Goal: Check status

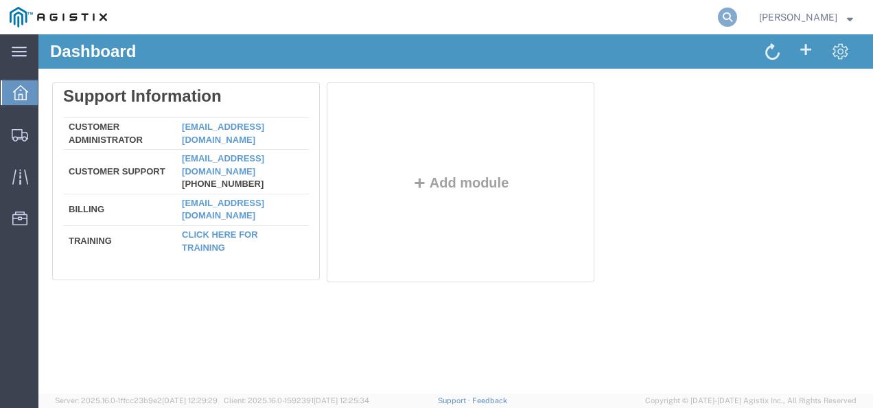
click at [737, 11] on icon at bounding box center [727, 17] width 19 height 19
paste input "56487643"
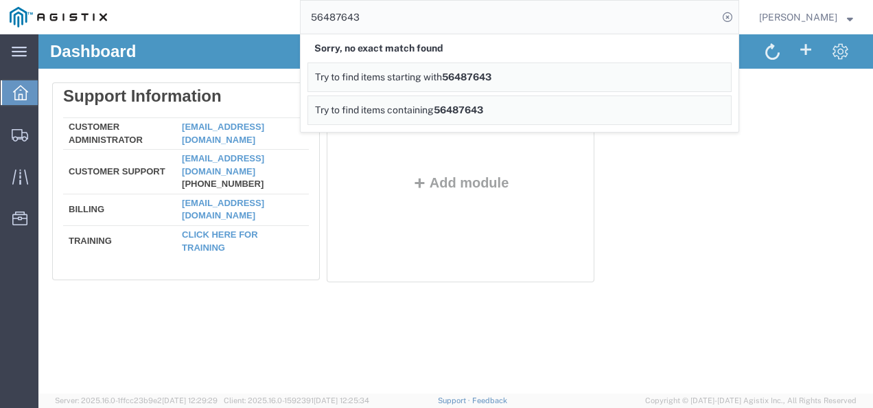
drag, startPoint x: 701, startPoint y: 265, endPoint x: 634, endPoint y: 388, distance: 140.6
click at [695, 276] on div "Delete Support Information Customer Administrator custadmin@agistix.com Custome…" at bounding box center [455, 185] width 807 height 206
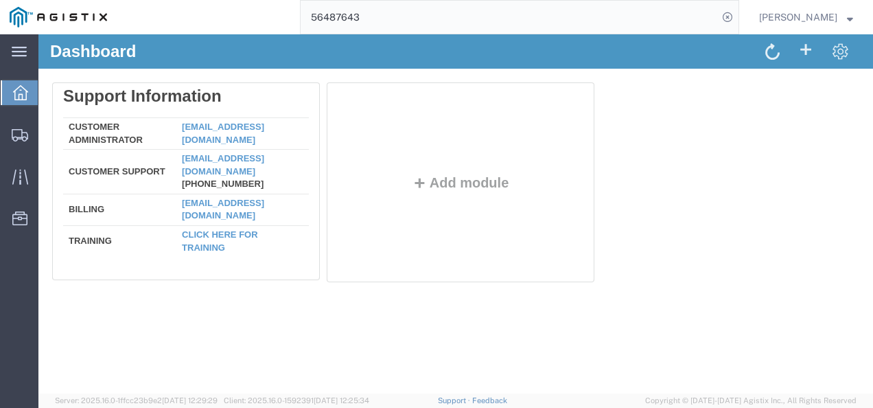
click at [449, 325] on div "Dashboard Delete Support Information Customer Administrator custadmin@agistix.c…" at bounding box center [455, 213] width 834 height 359
click at [449, 322] on div "Dashboard Delete Support Information Customer Administrator custadmin@agistix.c…" at bounding box center [455, 213] width 834 height 359
drag, startPoint x: 516, startPoint y: 16, endPoint x: 155, endPoint y: 8, distance: 361.0
click at [156, 8] on div "56487643" at bounding box center [428, 17] width 622 height 34
paste input "73698"
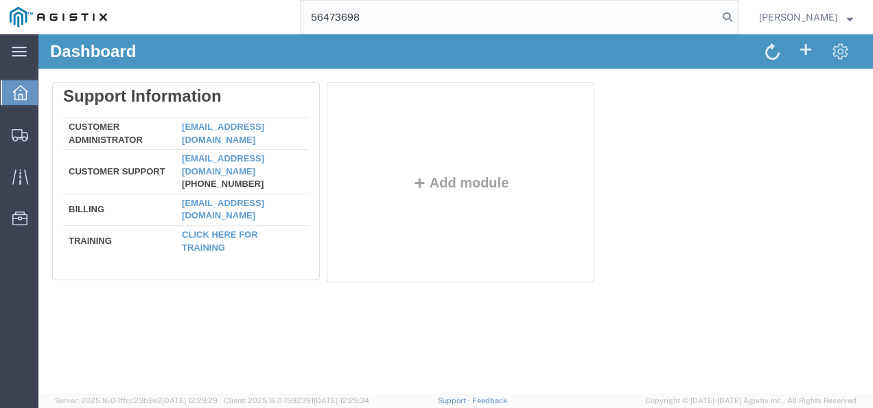
type input "56473698"
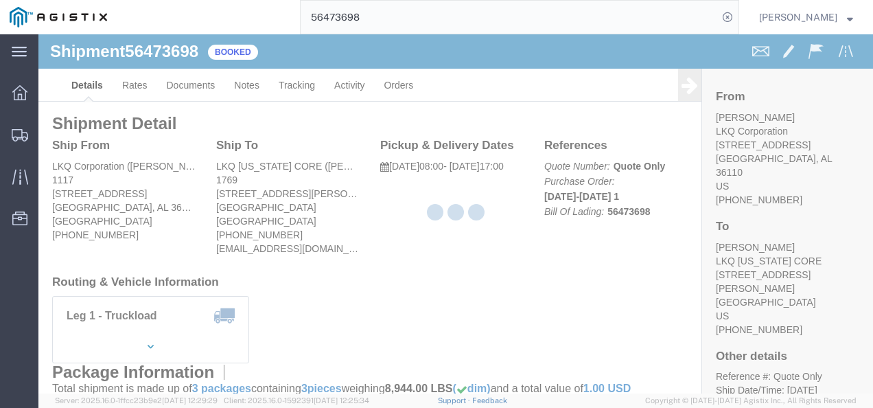
click at [384, 241] on div at bounding box center [455, 213] width 834 height 359
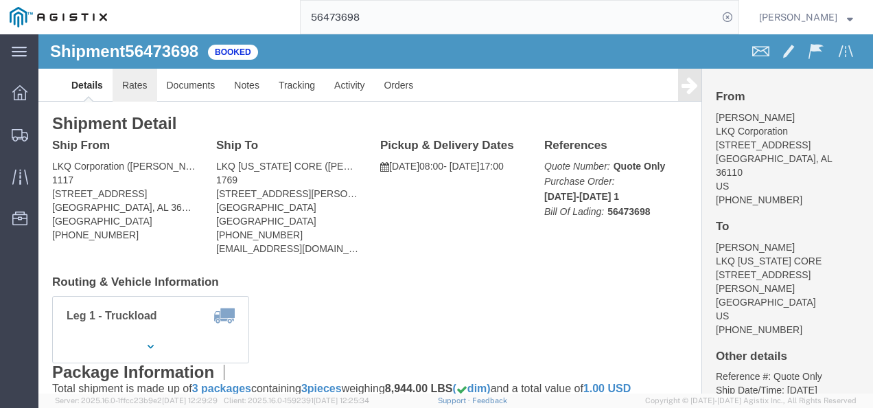
click link "Rates"
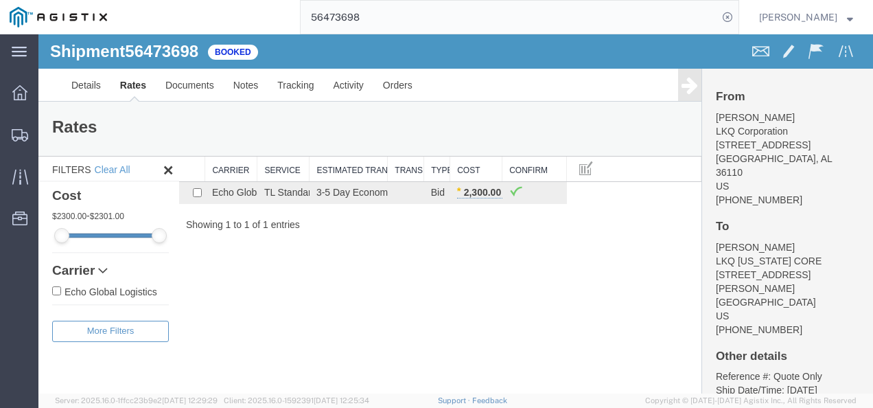
click at [410, 307] on div "Shipment 56473698 1 of 1 Booked Details Rates Documents Notes Tracking Activity…" at bounding box center [455, 213] width 834 height 359
click at [387, 285] on div "Shipment 56473698 1 of 1 Booked Details Rates Documents Notes Tracking Activity…" at bounding box center [455, 213] width 834 height 359
click at [382, 357] on div "Shipment 56473698 1 of 1 Booked Details Rates Documents Notes Tracking Activity…" at bounding box center [455, 213] width 834 height 359
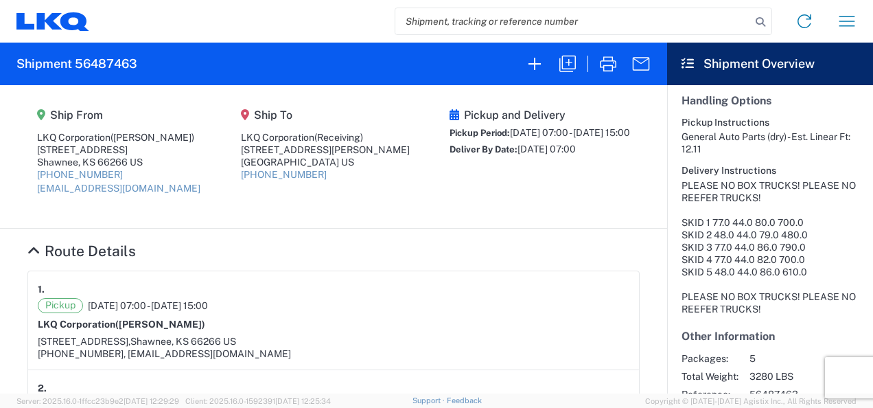
scroll to position [412, 0]
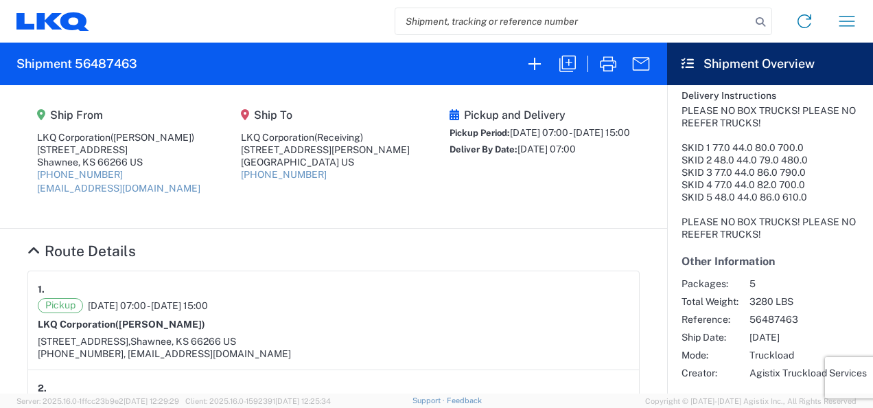
click at [476, 307] on div "Pickup 08/14/2025 07:00 - 08/14/2025 15:00" at bounding box center [333, 305] width 591 height 15
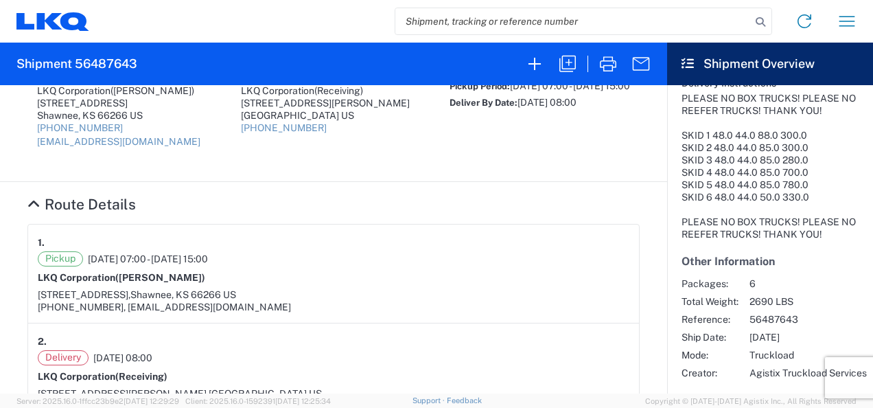
scroll to position [69, 0]
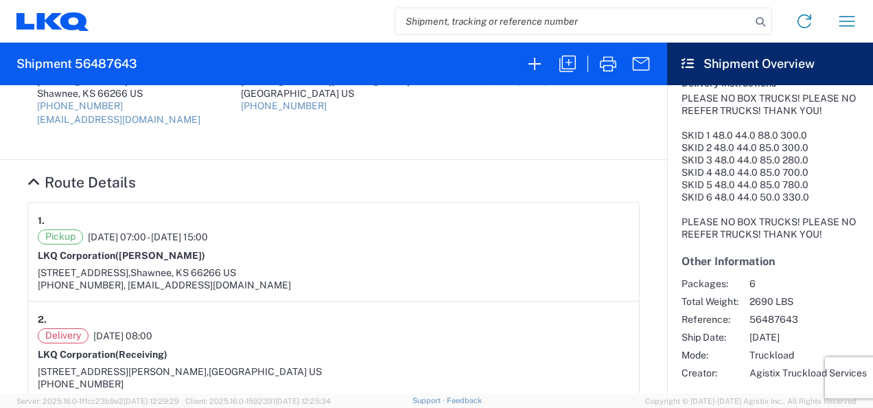
click at [495, 247] on div "Pickup [DATE] 07:00 - [DATE] 15:00 LKQ Corporation ([PERSON_NAME]) [STREET_ADDR…" at bounding box center [333, 260] width 591 height 62
